Goal: Entertainment & Leisure: Consume media (video, audio)

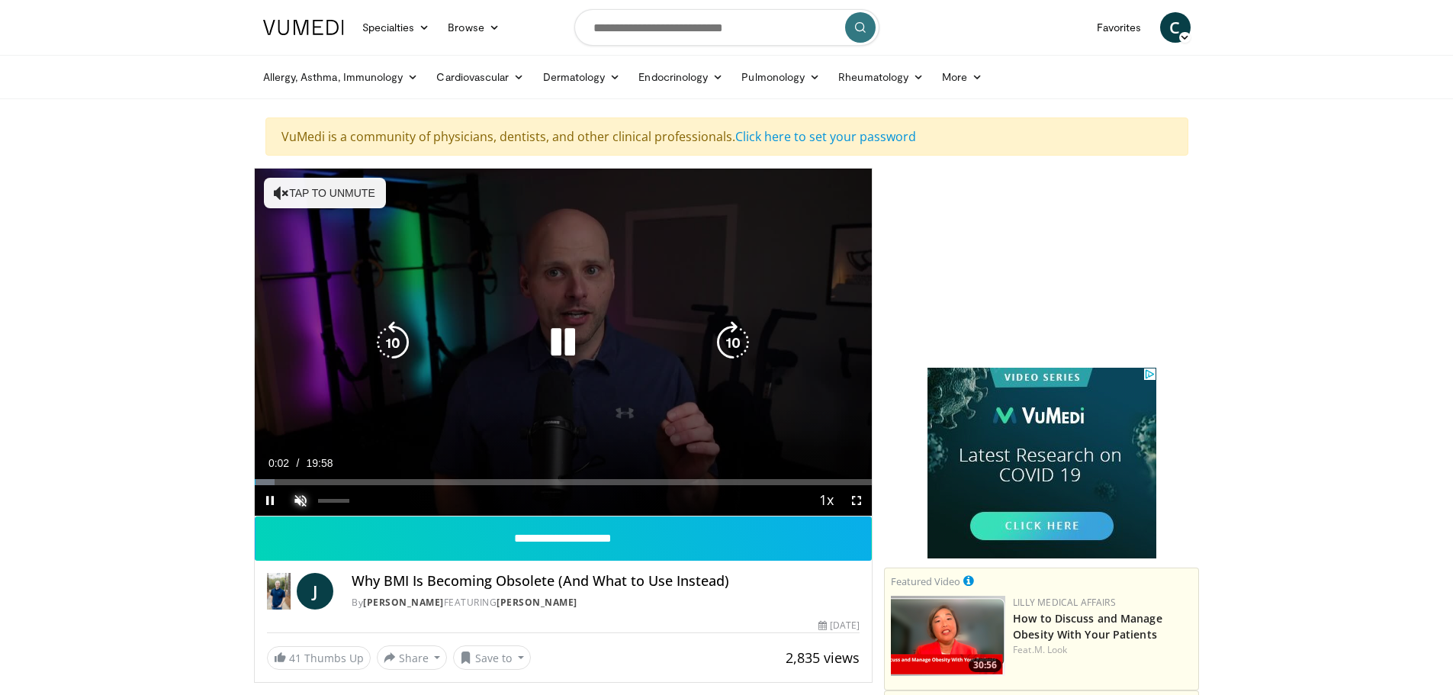
click at [297, 504] on span "Video Player" at bounding box center [300, 500] width 31 height 31
click at [728, 317] on div "10 seconds Tap to unmute" at bounding box center [564, 342] width 618 height 347
